Goal: Find specific page/section: Find specific page/section

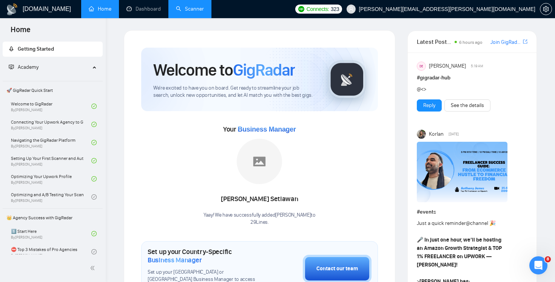
click at [196, 9] on link "Scanner" at bounding box center [190, 9] width 28 height 6
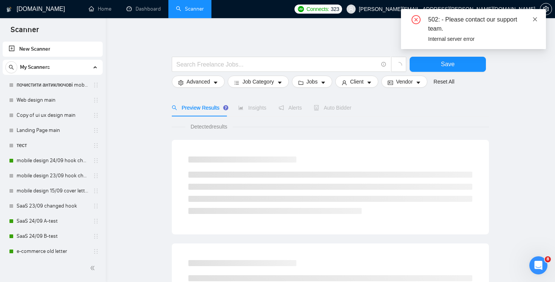
click at [537, 17] on icon "close" at bounding box center [535, 19] width 5 height 5
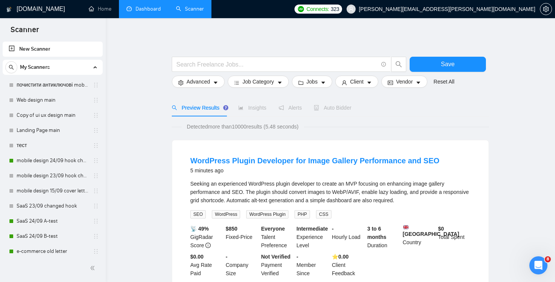
click at [133, 6] on link "Dashboard" at bounding box center [144, 9] width 34 height 6
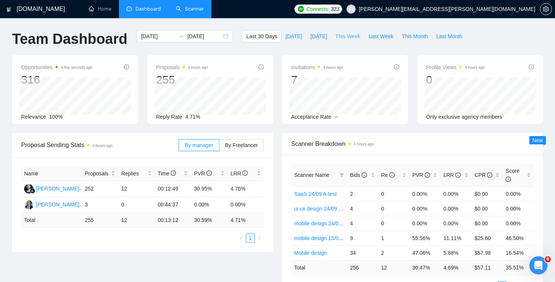
click at [348, 34] on span "This Week" at bounding box center [348, 36] width 25 height 8
type input "[DATE]"
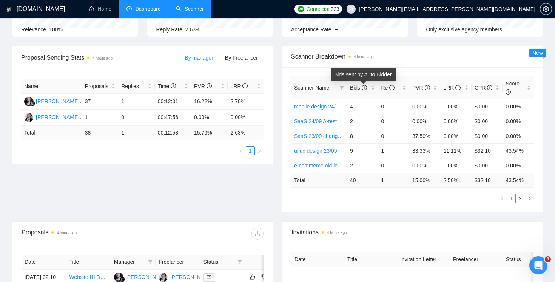
scroll to position [39, 0]
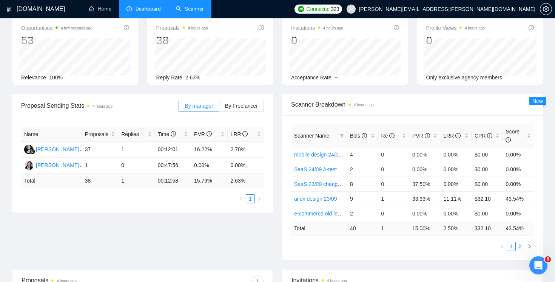
click at [520, 247] on link "2" at bounding box center [521, 246] width 8 height 8
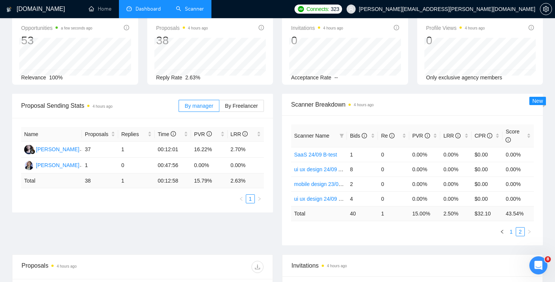
click at [511, 230] on link "1" at bounding box center [511, 231] width 8 height 8
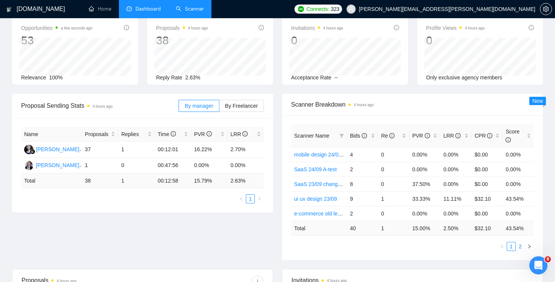
click at [521, 245] on link "2" at bounding box center [521, 246] width 8 height 8
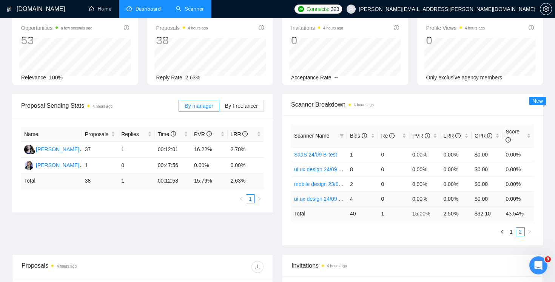
scroll to position [0, 0]
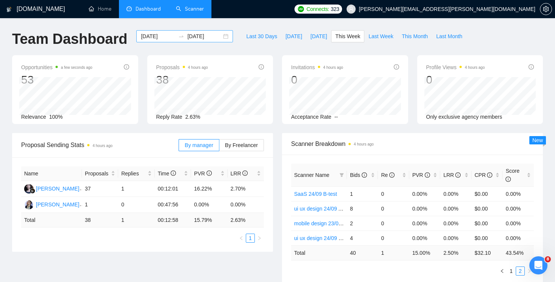
click at [206, 38] on input "[DATE]" at bounding box center [204, 36] width 34 height 8
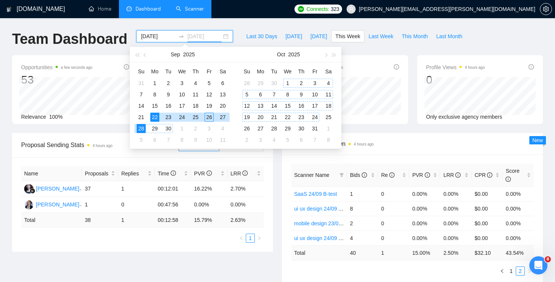
type input "[DATE]"
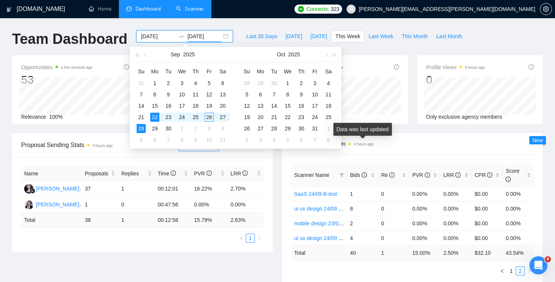
click at [368, 135] on div "Data was last updated" at bounding box center [363, 129] width 59 height 13
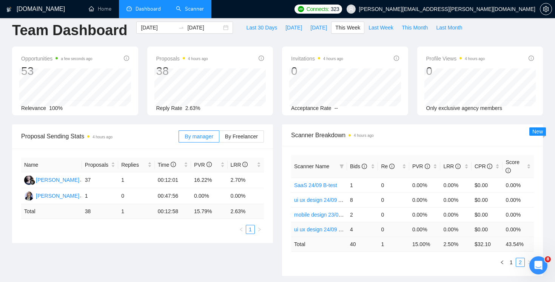
scroll to position [10, 0]
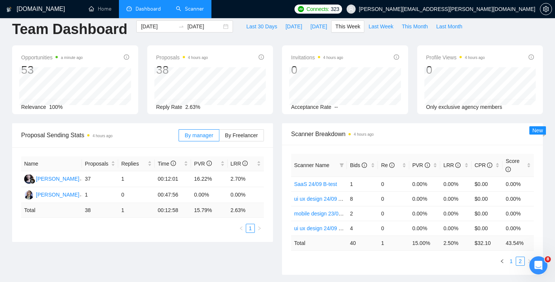
click at [511, 262] on link "1" at bounding box center [511, 261] width 8 height 8
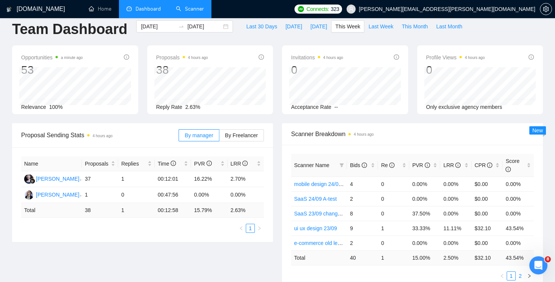
click at [520, 276] on link "2" at bounding box center [521, 276] width 8 height 8
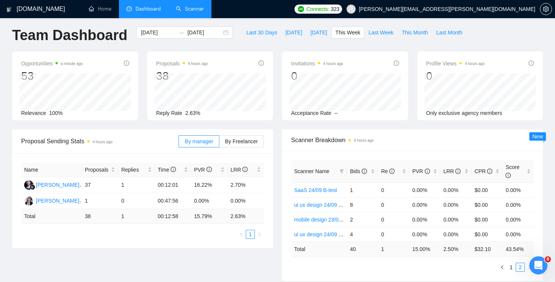
scroll to position [0, 0]
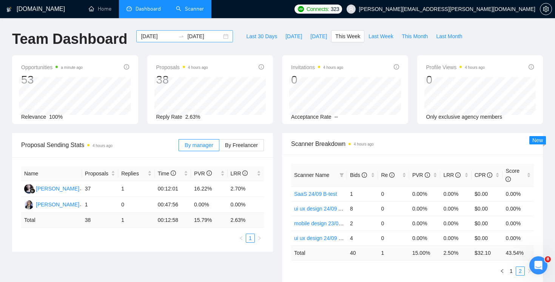
click at [158, 33] on input "[DATE]" at bounding box center [158, 36] width 34 height 8
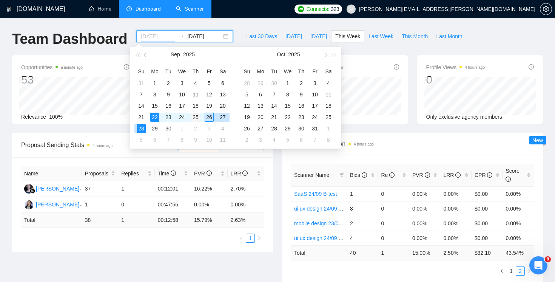
type input "[DATE]"
click at [197, 117] on div "25" at bounding box center [195, 117] width 9 height 9
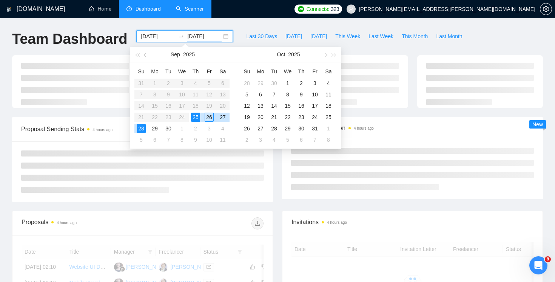
type input "[DATE]"
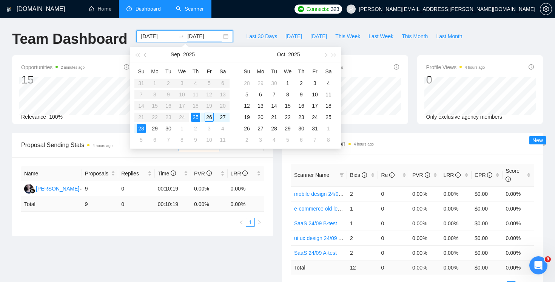
click at [400, 149] on div "Scanner Breakdown 4 hours ago" at bounding box center [412, 144] width 243 height 22
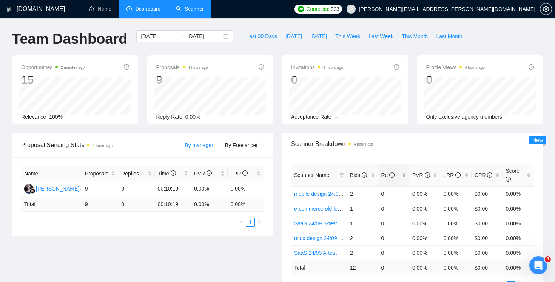
scroll to position [63, 0]
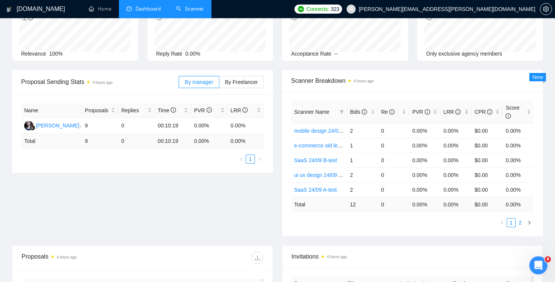
click at [520, 226] on link "2" at bounding box center [521, 222] width 8 height 8
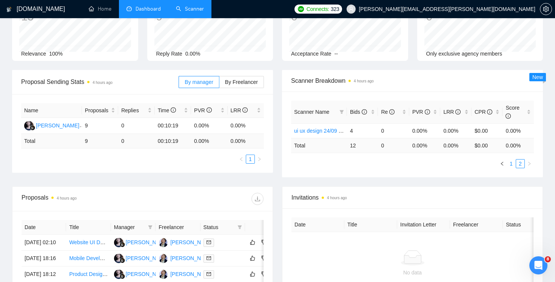
click at [510, 167] on link "1" at bounding box center [511, 163] width 8 height 8
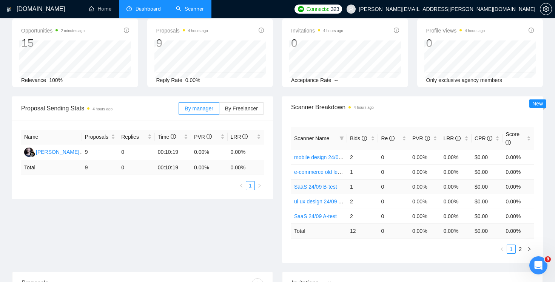
scroll to position [78, 0]
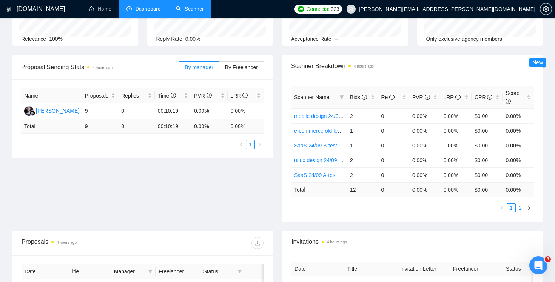
click at [519, 205] on link "2" at bounding box center [521, 208] width 8 height 8
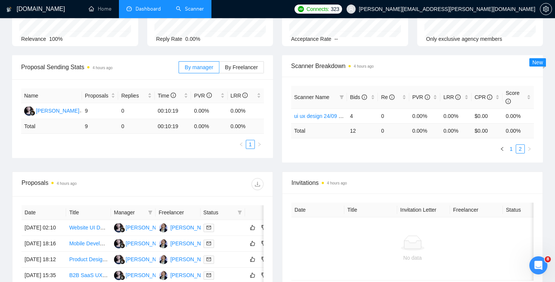
click at [512, 149] on link "1" at bounding box center [511, 149] width 8 height 8
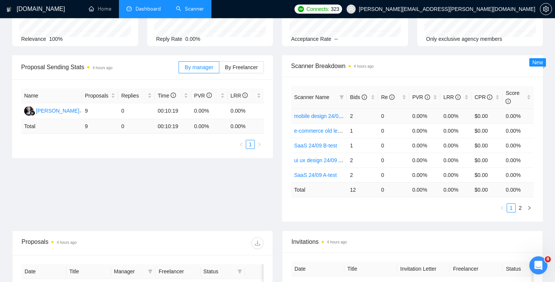
scroll to position [0, 0]
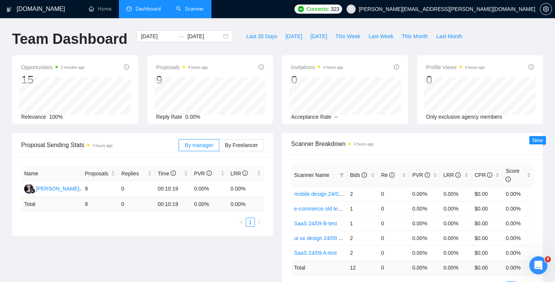
click at [22, 12] on h1 "[DOMAIN_NAME]" at bounding box center [41, 9] width 48 height 18
